Goal: Task Accomplishment & Management: Manage account settings

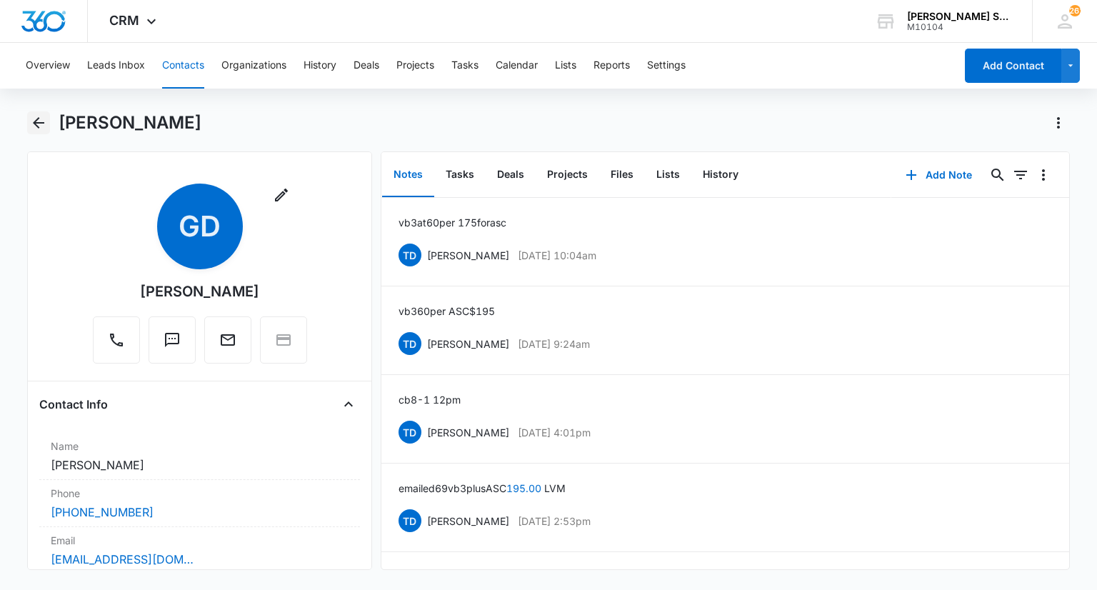
click at [34, 119] on icon "Back" at bounding box center [38, 122] width 17 height 17
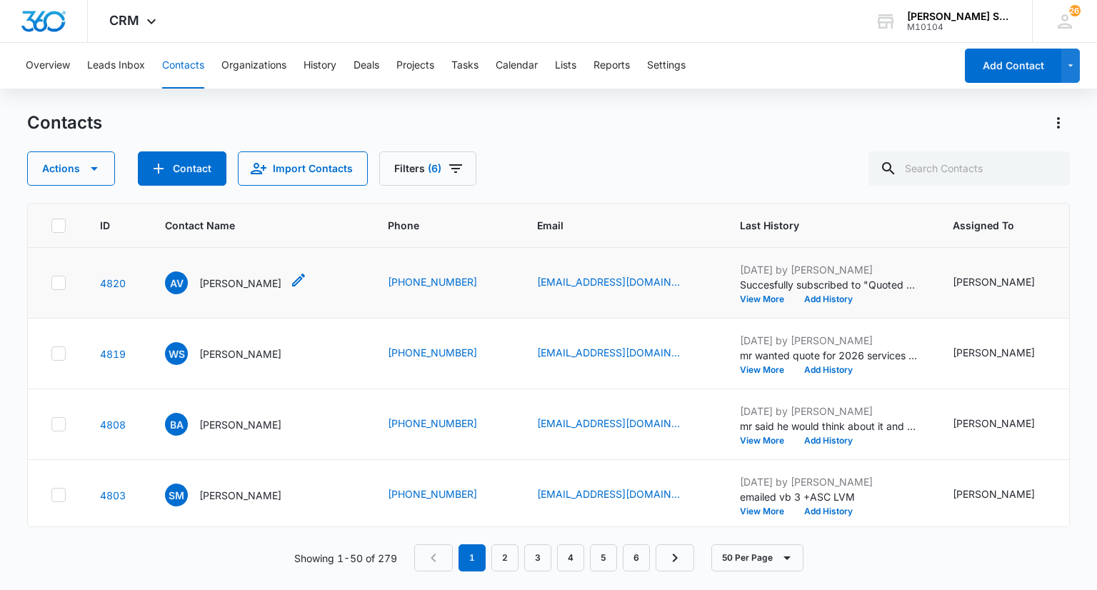
click at [251, 291] on p "[PERSON_NAME]" at bounding box center [240, 283] width 82 height 15
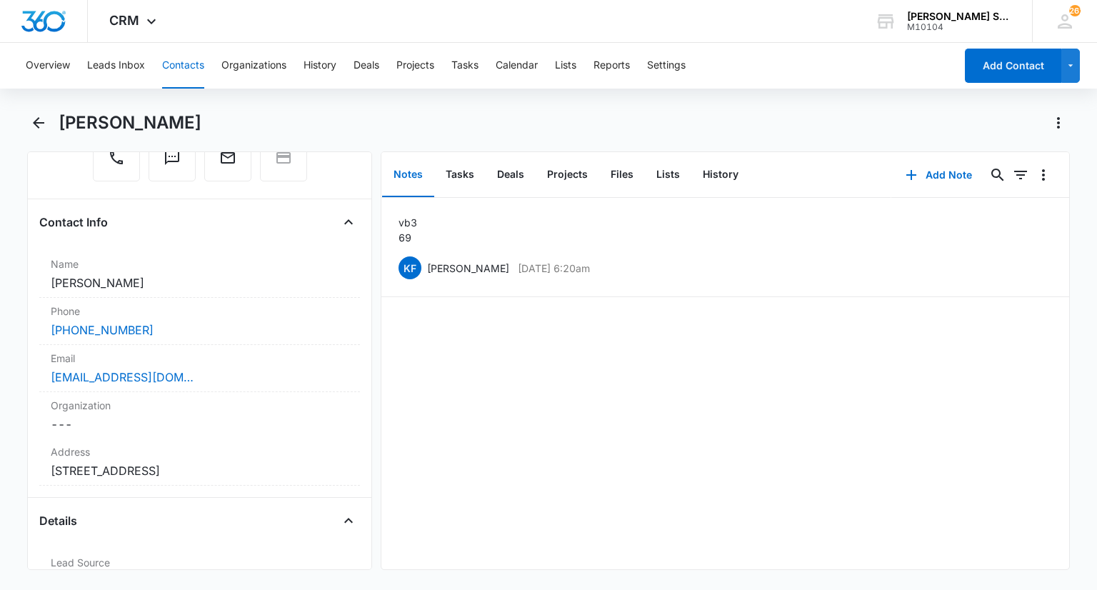
scroll to position [143, 0]
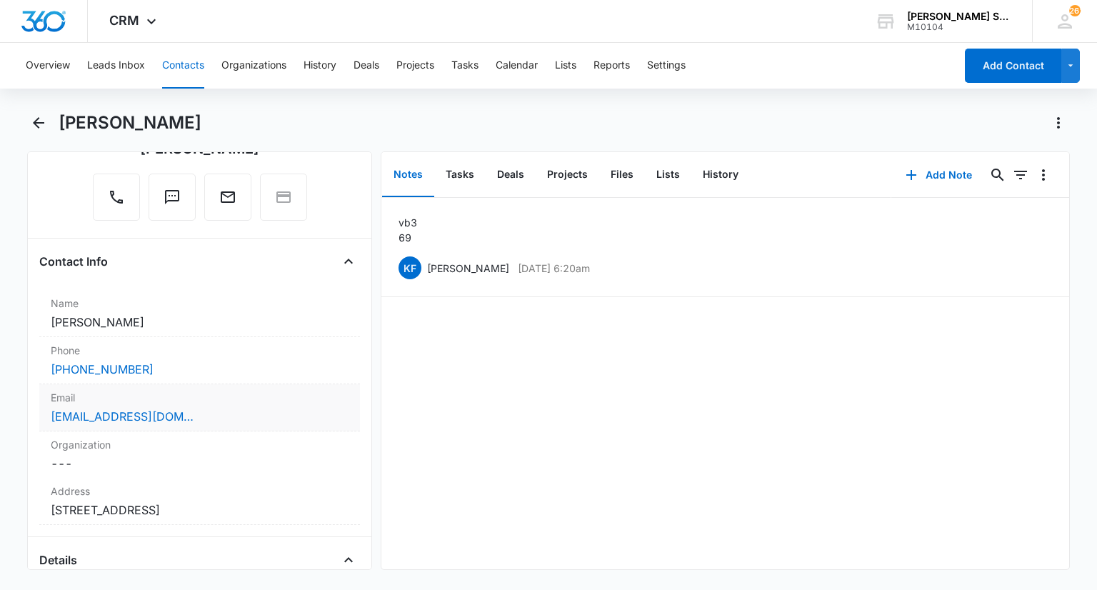
click at [179, 395] on label "Email" at bounding box center [199, 397] width 297 height 15
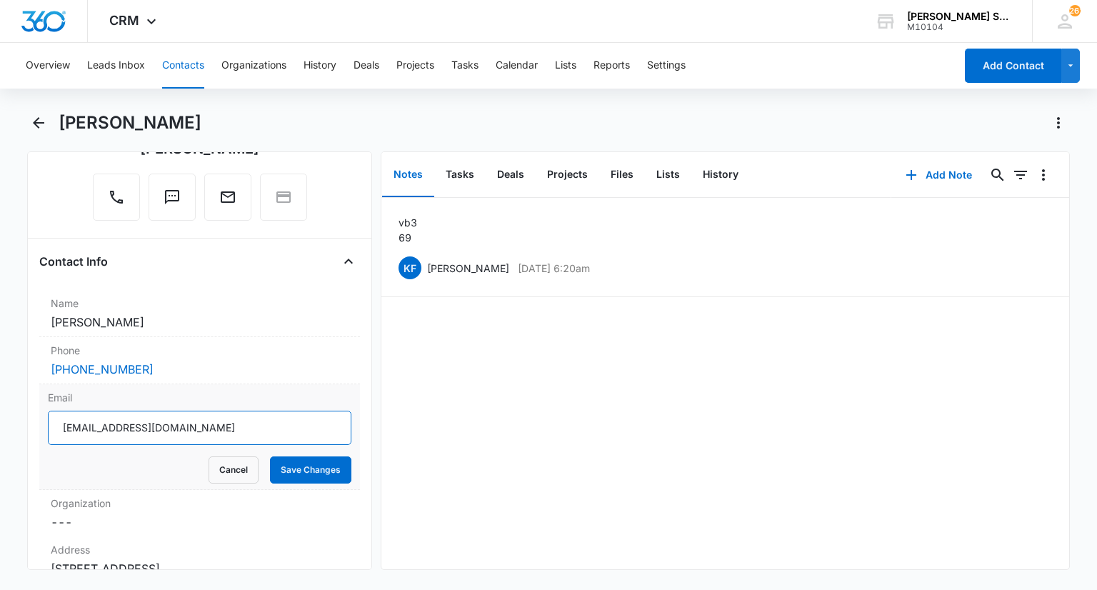
drag, startPoint x: 176, startPoint y: 429, endPoint x: 44, endPoint y: 429, distance: 131.4
click at [44, 429] on div "Email [EMAIL_ADDRESS][DOMAIN_NAME] Cancel Save Changes" at bounding box center [199, 437] width 320 height 106
click at [232, 471] on button "Cancel" at bounding box center [234, 469] width 50 height 27
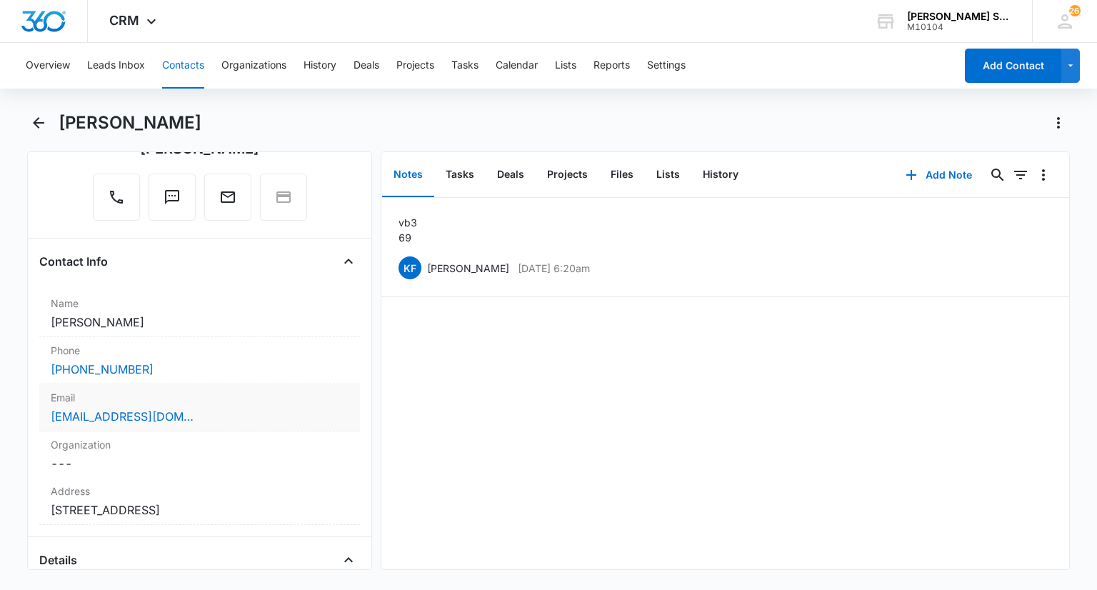
click at [176, 398] on label "Email" at bounding box center [199, 397] width 297 height 15
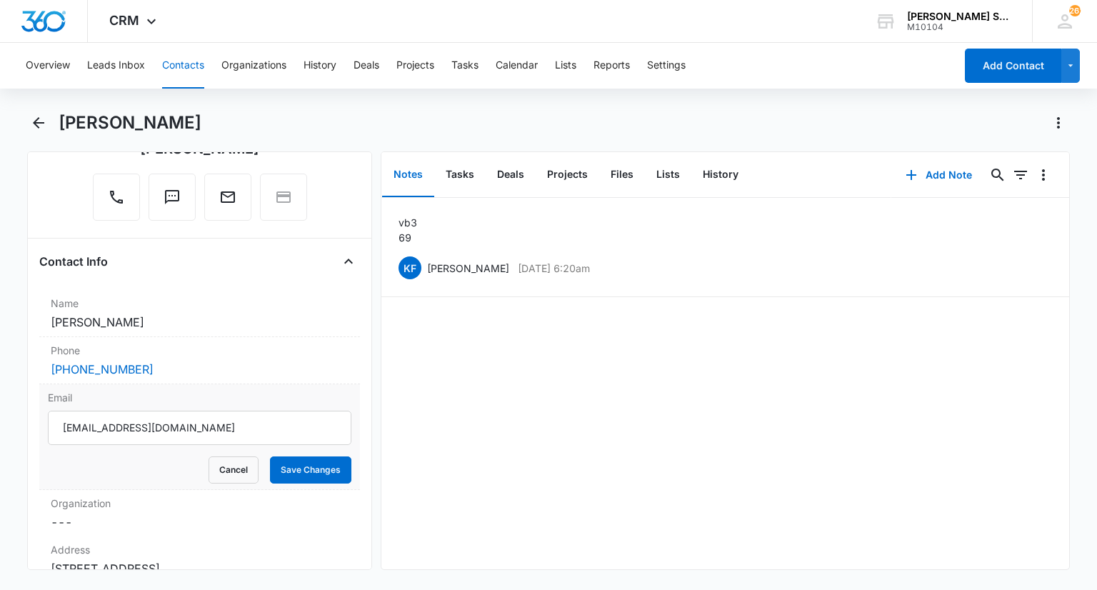
scroll to position [0, 0]
drag, startPoint x: 167, startPoint y: 428, endPoint x: 56, endPoint y: 423, distance: 110.8
click at [56, 423] on input "[EMAIL_ADDRESS][DOMAIN_NAME]" at bounding box center [199, 428] width 303 height 34
click at [916, 175] on button "Add Note" at bounding box center [938, 175] width 95 height 34
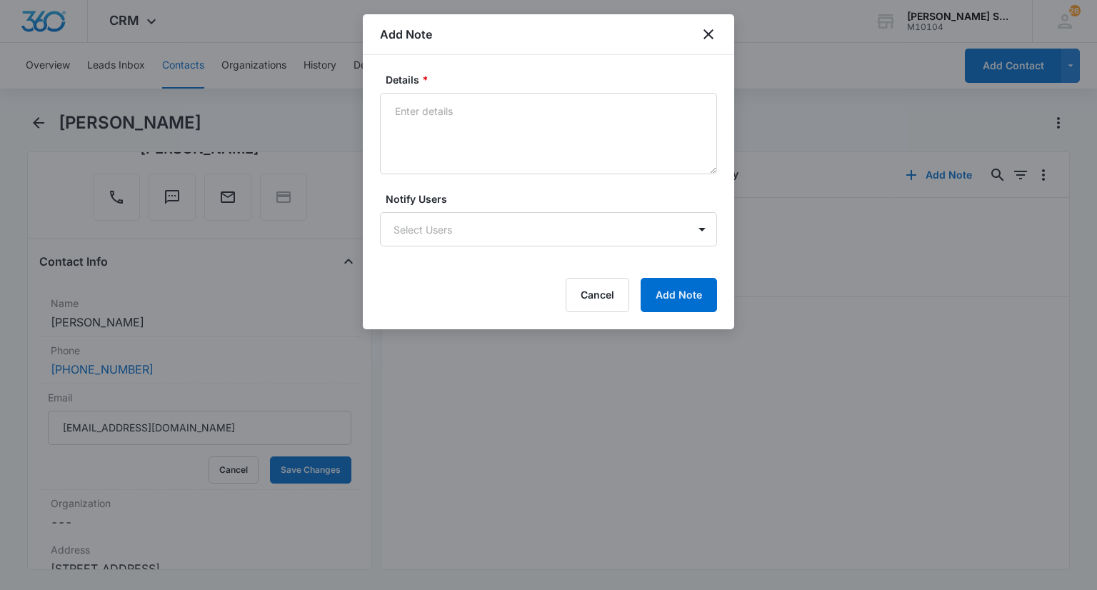
click at [211, 466] on div at bounding box center [548, 295] width 1097 height 590
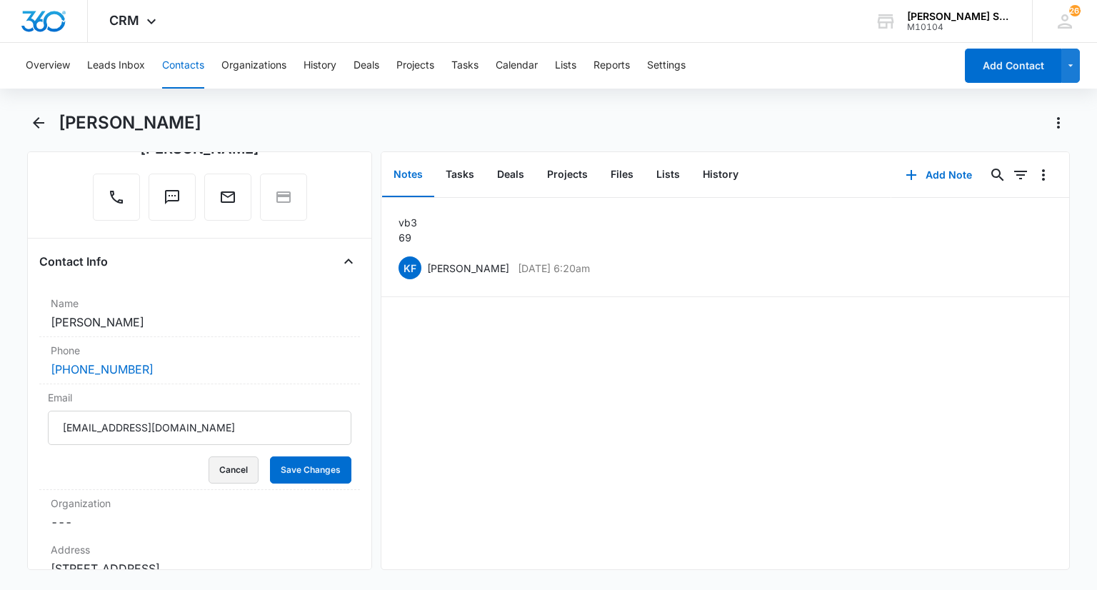
drag, startPoint x: 208, startPoint y: 468, endPoint x: 448, endPoint y: 369, distance: 260.3
click at [209, 468] on button "Cancel" at bounding box center [234, 469] width 50 height 27
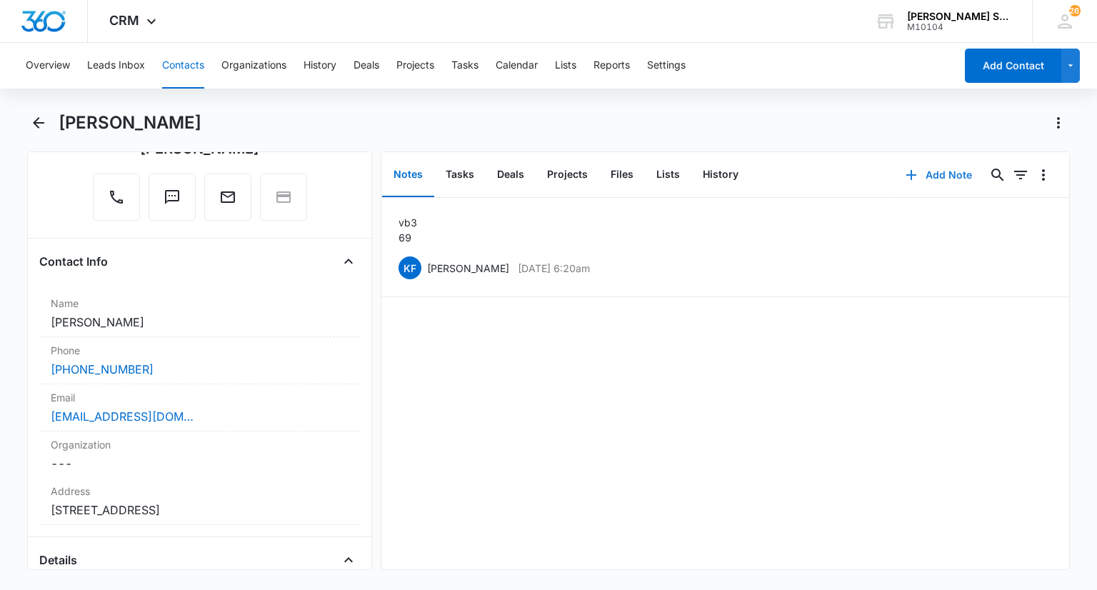
click at [947, 177] on button "Add Note" at bounding box center [938, 175] width 95 height 34
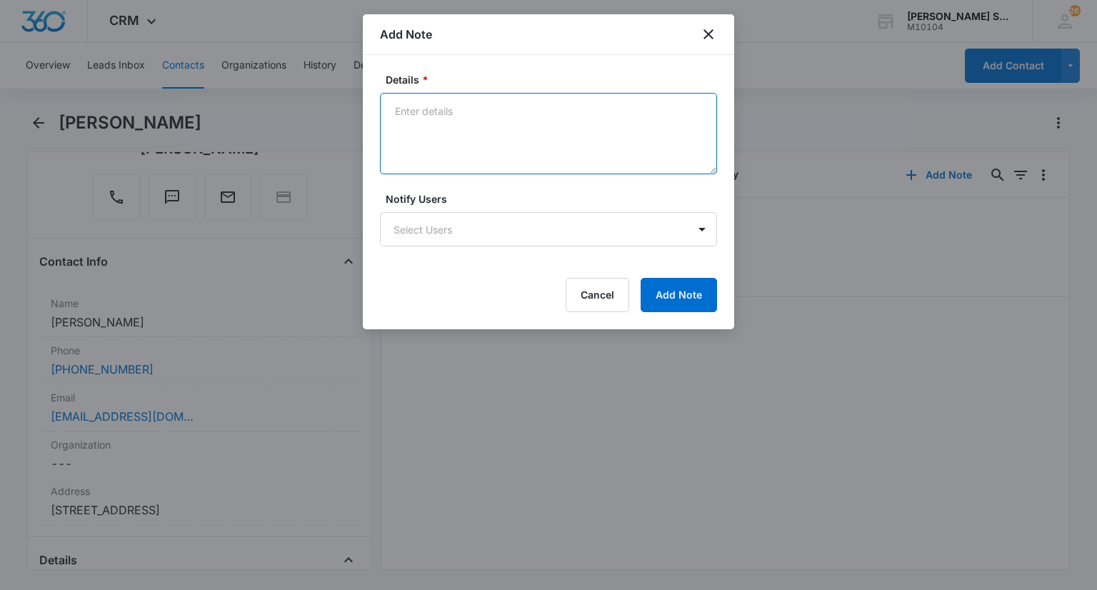
click at [493, 112] on textarea "Details *" at bounding box center [548, 133] width 337 height 81
type textarea "emailed 69 per vb 3 asc 195"
click at [669, 316] on div "Details * emailed 69 per vb 3 asc 195 Notify Users Select Users Cancel Add Note" at bounding box center [548, 192] width 371 height 274
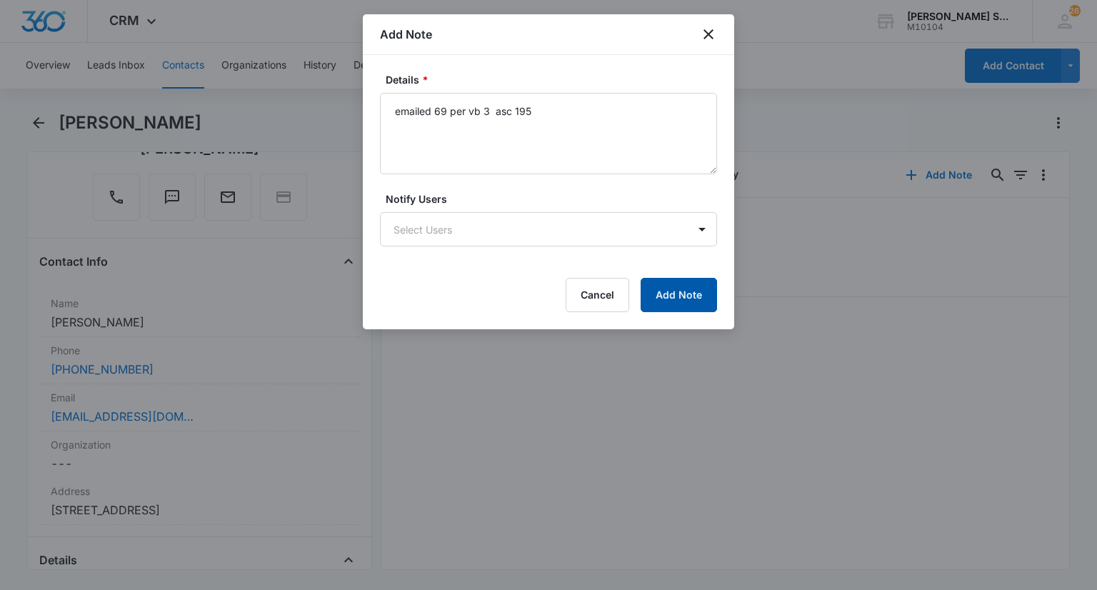
click at [669, 305] on button "Add Note" at bounding box center [679, 295] width 76 height 34
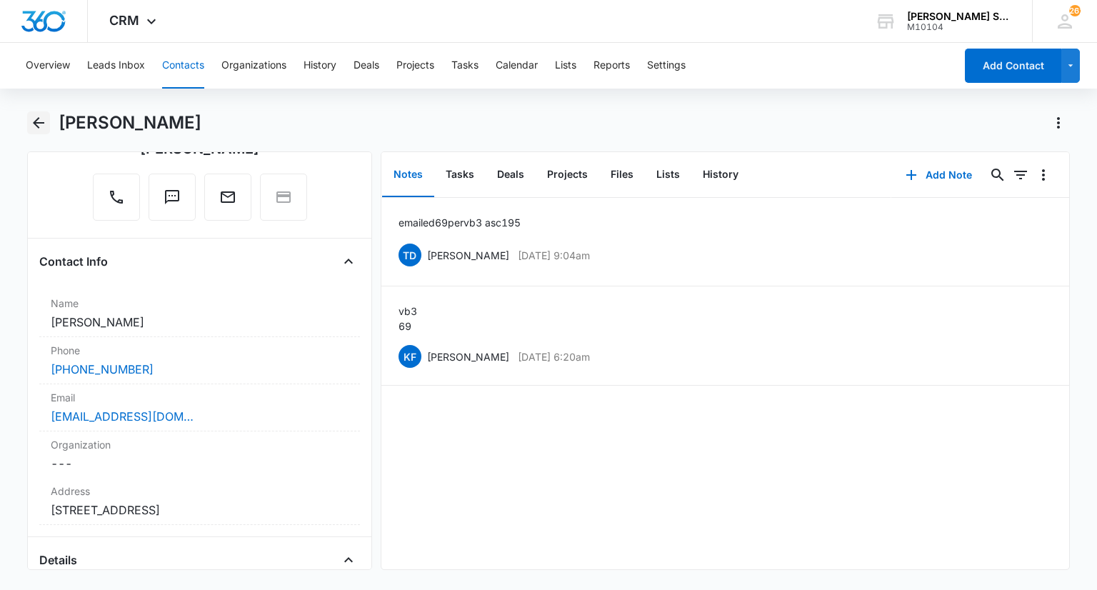
click at [40, 131] on button "Back" at bounding box center [38, 122] width 22 height 23
